Goal: Task Accomplishment & Management: Complete application form

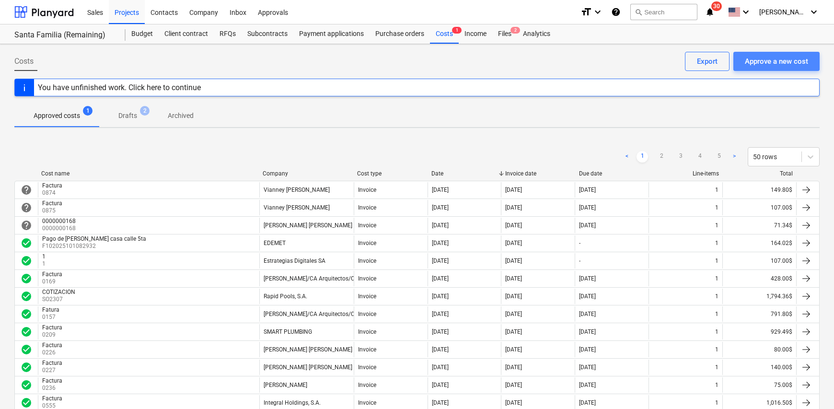
click at [762, 61] on div "Approve a new cost" at bounding box center [776, 61] width 63 height 12
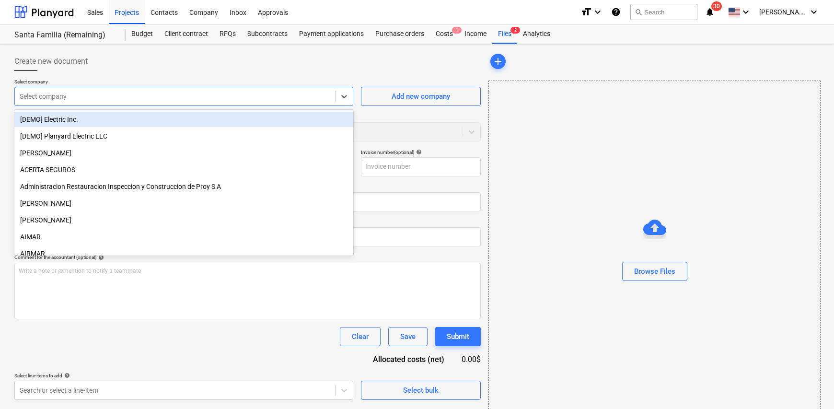
click at [101, 92] on div at bounding box center [175, 97] width 311 height 10
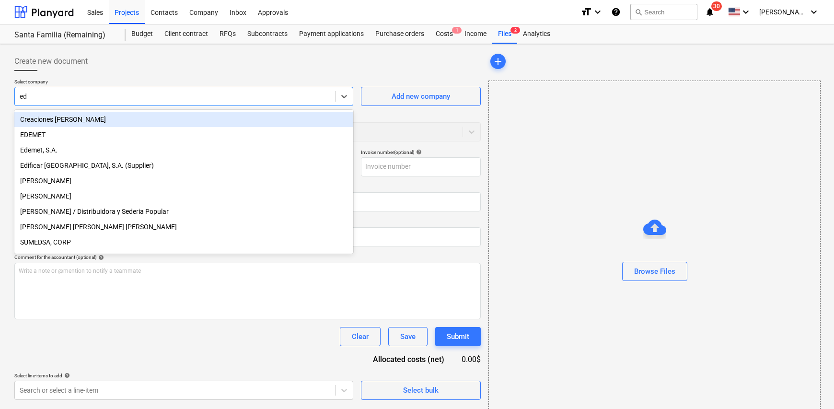
type input "ede"
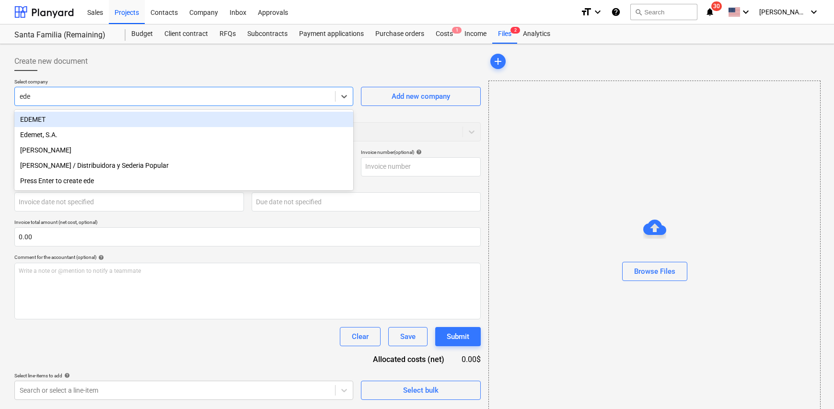
click at [56, 124] on div "EDEMET" at bounding box center [183, 119] width 339 height 15
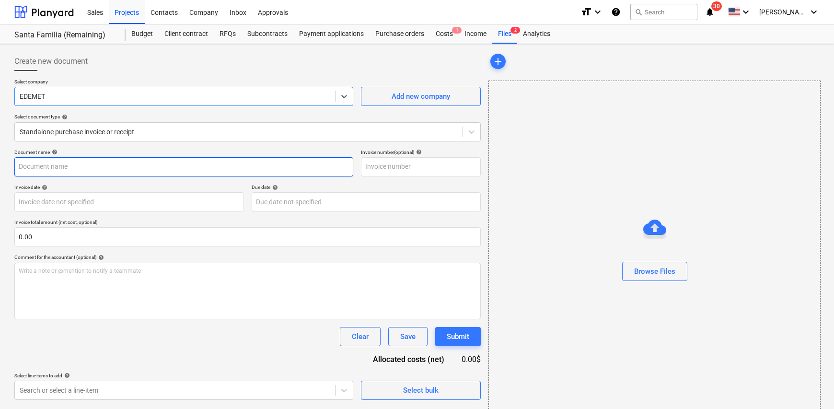
click at [48, 171] on input "text" at bounding box center [183, 166] width 339 height 19
type input "Factura"
click at [383, 163] on input "text" at bounding box center [421, 166] width 120 height 19
type input "NIS 6540897-09-25"
click at [93, 200] on body "Sales Projects Contacts Company Inbox Approvals format_size keyboard_arrow_down…" at bounding box center [417, 204] width 834 height 409
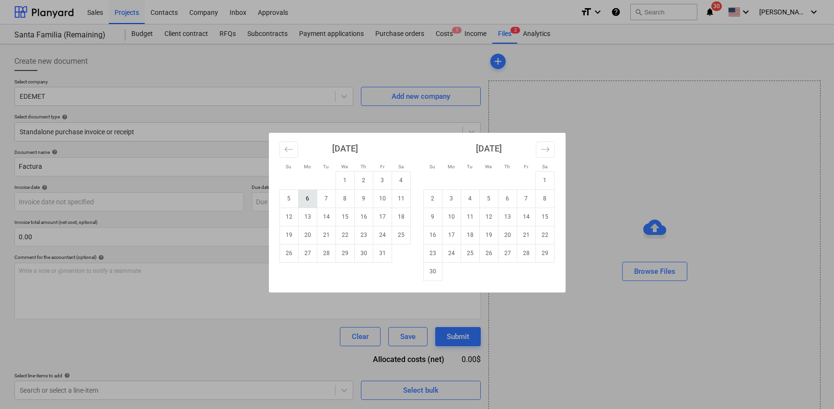
click at [309, 200] on td "6" at bounding box center [307, 198] width 19 height 18
type input "[DATE]"
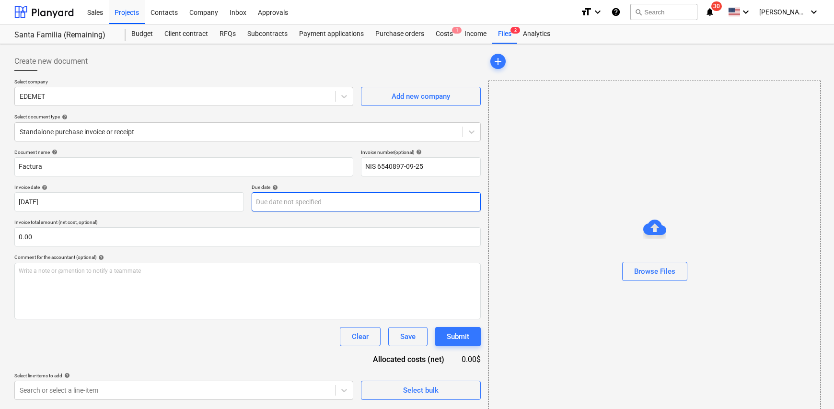
click at [301, 207] on body "Sales Projects Contacts Company Inbox Approvals format_size keyboard_arrow_down…" at bounding box center [417, 204] width 834 height 409
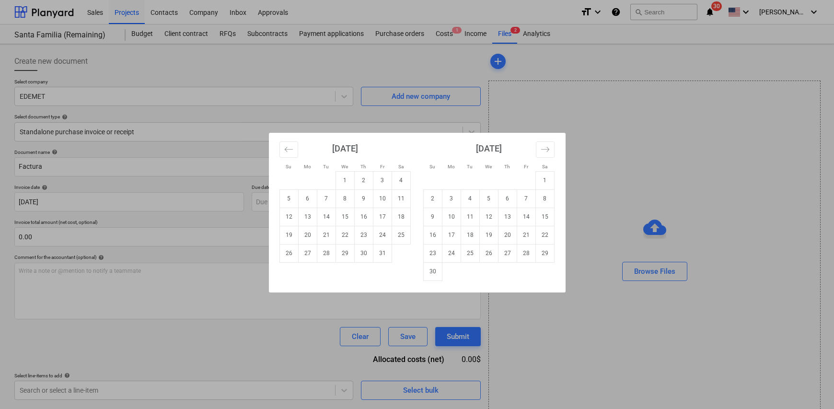
click at [379, 256] on td "31" at bounding box center [382, 253] width 19 height 18
type input "[DATE]"
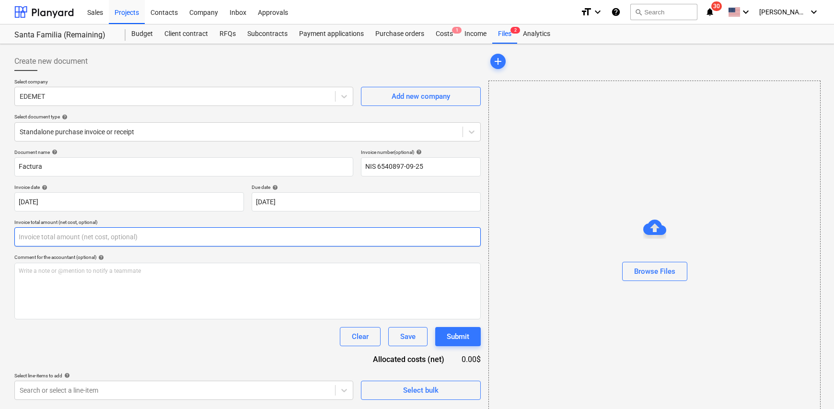
click at [34, 233] on input "text" at bounding box center [247, 236] width 466 height 19
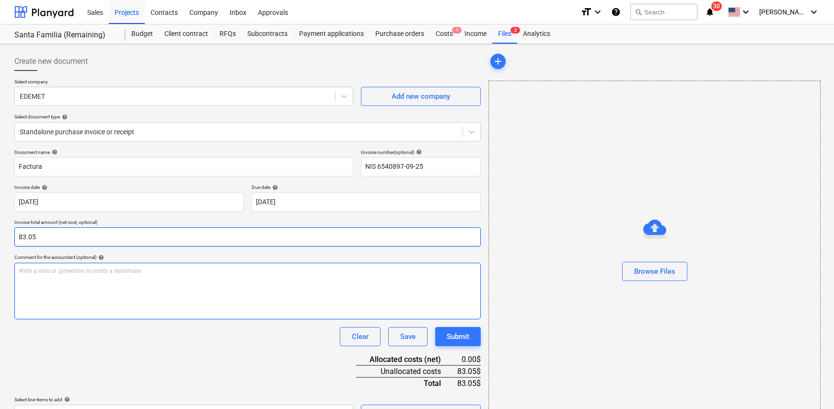
type input "83.05"
click at [35, 284] on div "Write a note or @mention to notify a teammate [PERSON_NAME]" at bounding box center [247, 291] width 466 height 57
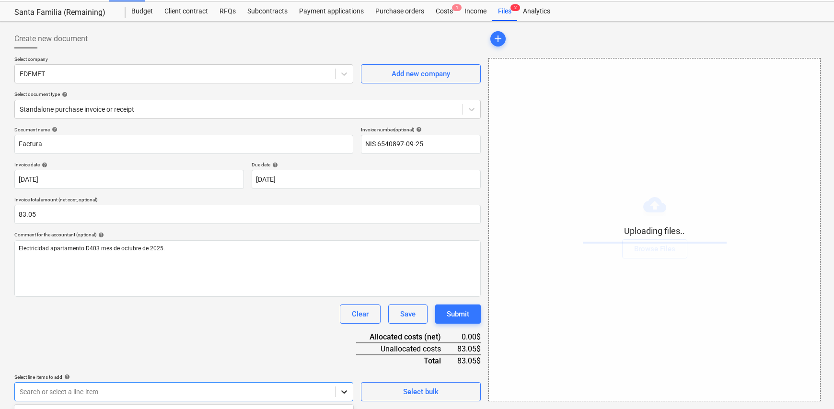
scroll to position [162, 0]
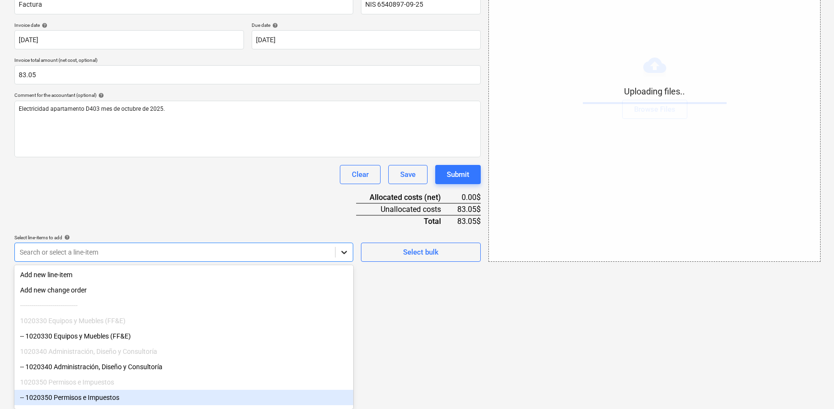
click at [345, 247] on body "Sales Projects Contacts Company Inbox Approvals format_size keyboard_arrow_down…" at bounding box center [417, 42] width 834 height 409
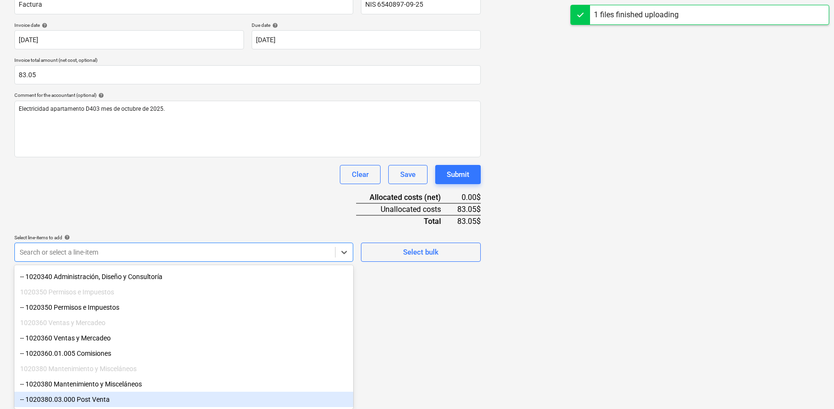
click at [130, 399] on div "-- 1020380.03.000 Post Venta" at bounding box center [183, 399] width 339 height 15
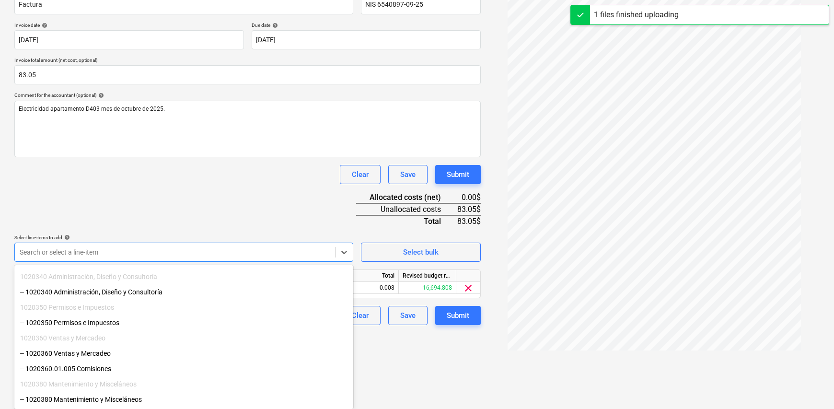
drag, startPoint x: 419, startPoint y: 371, endPoint x: 374, endPoint y: 333, distance: 59.2
click at [419, 247] on html "Sales Projects Contacts Company Inbox Approvals format_size keyboard_arrow_down…" at bounding box center [417, 42] width 834 height 409
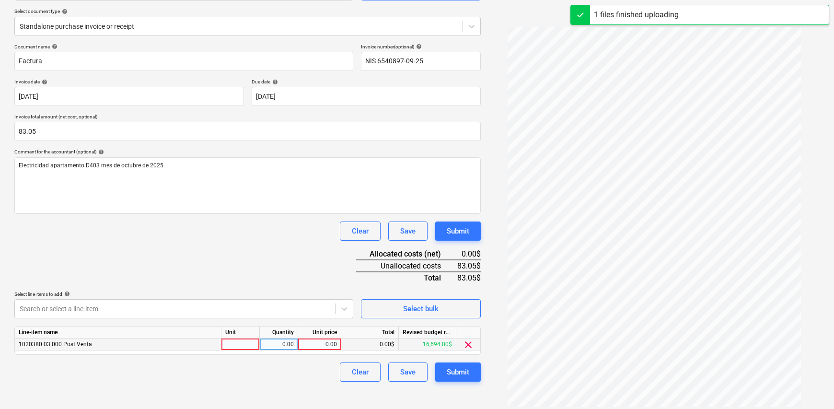
click at [249, 343] on div at bounding box center [240, 344] width 38 height 12
type input "1"
click at [264, 346] on div "0.00" at bounding box center [279, 344] width 30 height 12
type input "1"
click at [322, 344] on div "0.00" at bounding box center [319, 344] width 35 height 12
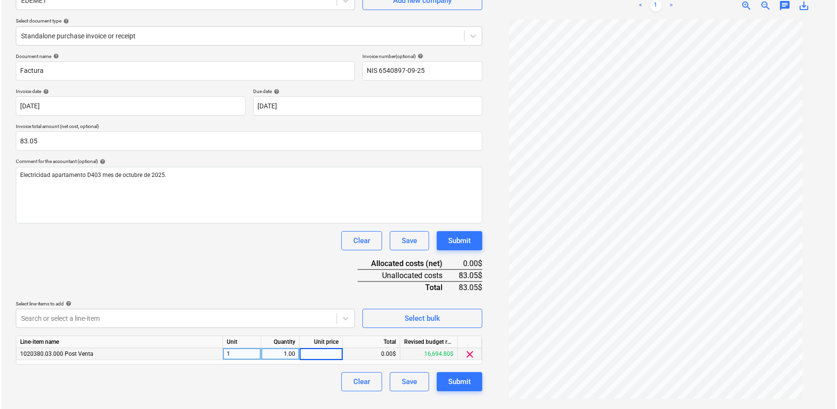
scroll to position [96, 0]
type input "83.05"
click at [309, 375] on div "Clear Save Submit" at bounding box center [247, 381] width 466 height 19
click at [463, 382] on div "Submit" at bounding box center [458, 381] width 23 height 12
